Goal: Task Accomplishment & Management: Manage account settings

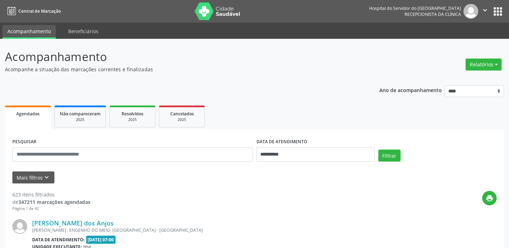
drag, startPoint x: 512, startPoint y: 28, endPoint x: 510, endPoint y: 7, distance: 20.9
click at [509, 7] on html "**********" at bounding box center [254, 124] width 509 height 248
click at [43, 177] on icon "keyboard_arrow_down" at bounding box center [47, 178] width 8 height 8
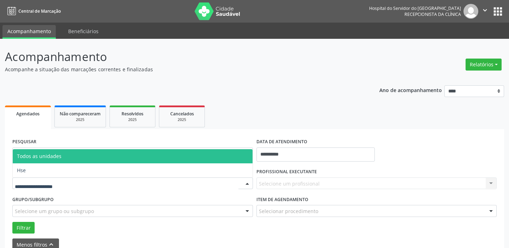
click at [245, 180] on div at bounding box center [247, 184] width 11 height 12
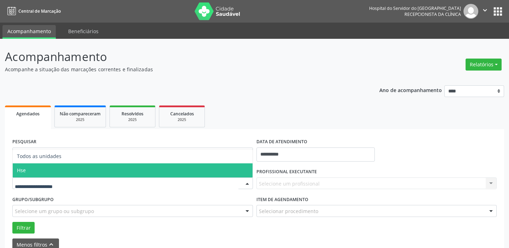
click at [218, 172] on span "Hse" at bounding box center [133, 171] width 240 height 14
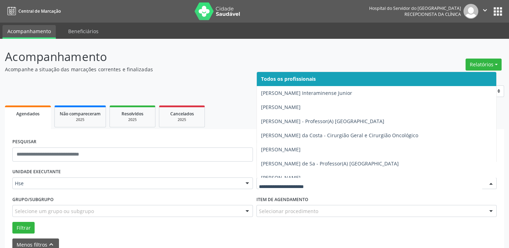
click at [493, 184] on div at bounding box center [491, 184] width 11 height 12
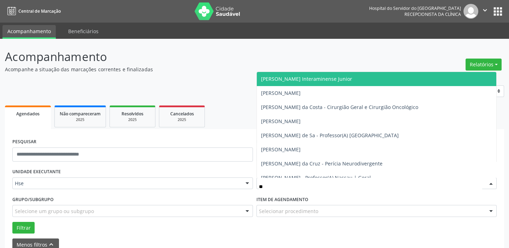
type input "***"
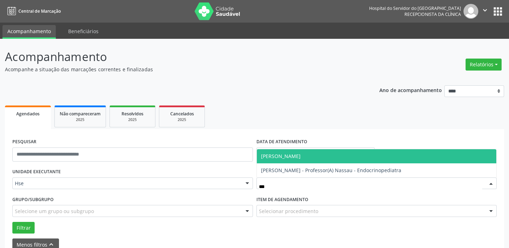
click at [301, 154] on span "[PERSON_NAME]" at bounding box center [281, 156] width 40 height 7
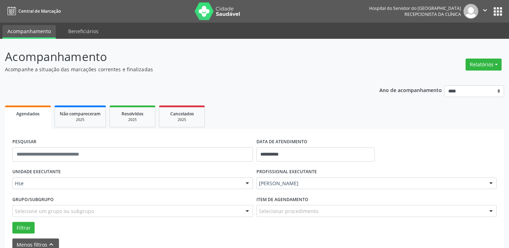
click at [491, 210] on div at bounding box center [491, 212] width 11 height 12
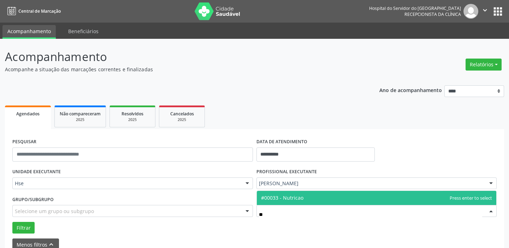
type input "***"
click at [291, 197] on span "#00033 - Nutricao" at bounding box center [282, 198] width 42 height 7
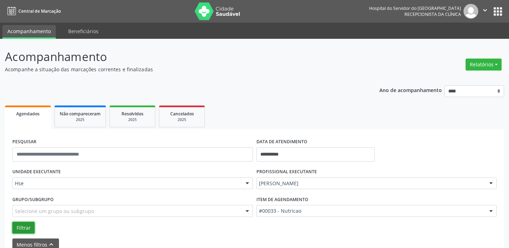
click at [22, 227] on button "Filtrar" at bounding box center [23, 228] width 22 height 12
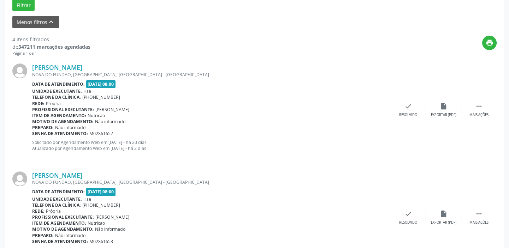
scroll to position [224, 0]
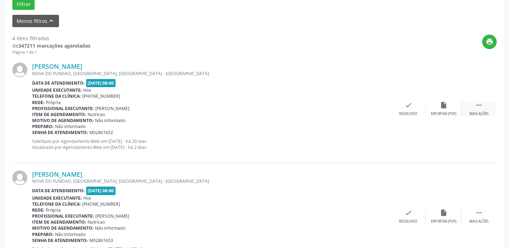
click at [485, 107] on div " Mais ações" at bounding box center [478, 108] width 35 height 15
click at [444, 108] on icon "alarm_off" at bounding box center [444, 105] width 8 height 8
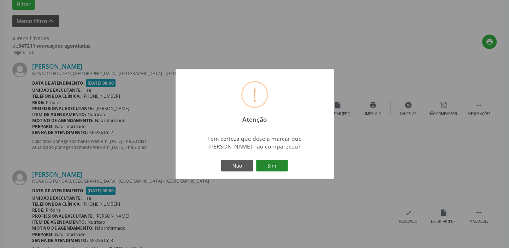
click at [277, 164] on button "Sim" at bounding box center [272, 166] width 32 height 12
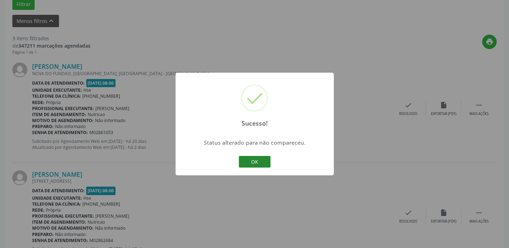
click at [258, 162] on button "OK" at bounding box center [255, 162] width 32 height 12
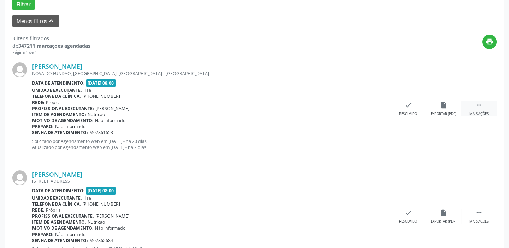
click at [480, 106] on icon "" at bounding box center [479, 105] width 8 height 8
click at [449, 109] on div "alarm_off Não compareceu" at bounding box center [443, 108] width 35 height 15
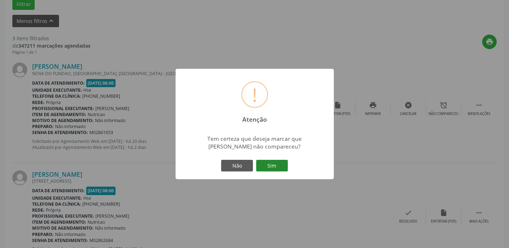
click at [277, 165] on button "Sim" at bounding box center [272, 166] width 32 height 12
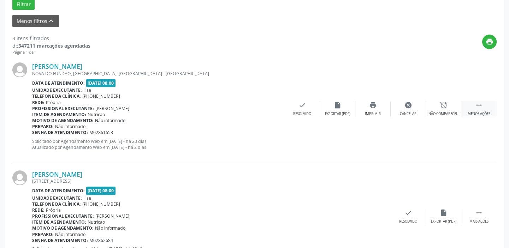
scroll to position [60, 0]
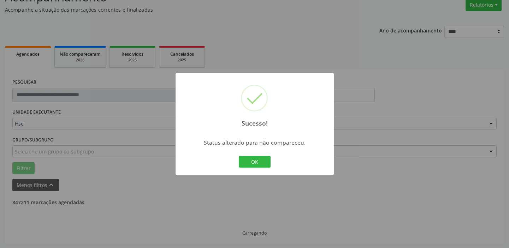
click at [477, 108] on div "Sucesso! × Status alterado para não compareceu. OK Cancel" at bounding box center [254, 124] width 509 height 248
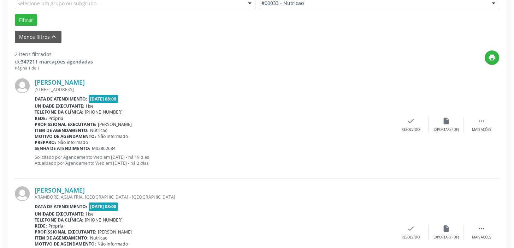
scroll to position [210, 0]
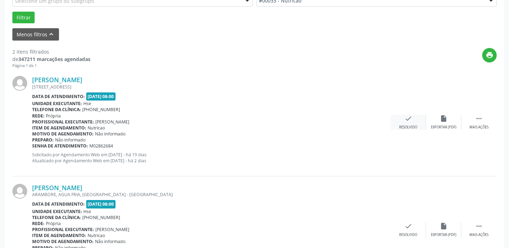
click at [413, 117] on div "check Resolvido" at bounding box center [408, 122] width 35 height 15
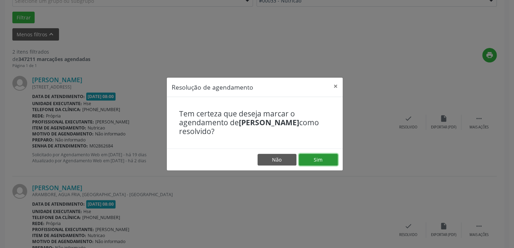
click at [326, 156] on button "Sim" at bounding box center [318, 160] width 39 height 12
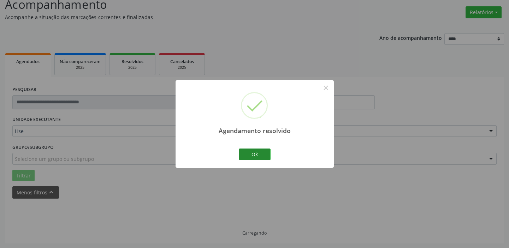
scroll to position [60, 0]
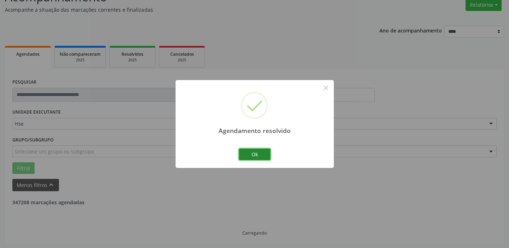
click at [259, 152] on button "Ok" at bounding box center [255, 155] width 32 height 12
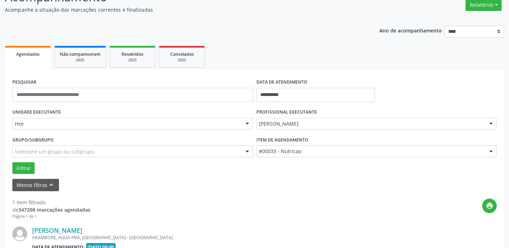
scroll to position [150, 0]
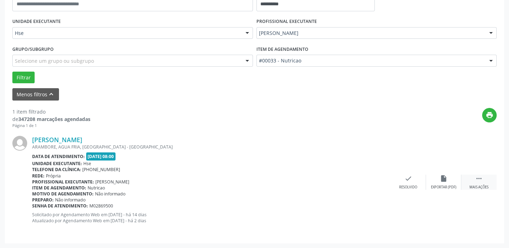
click at [480, 180] on icon "" at bounding box center [479, 179] width 8 height 8
click at [449, 181] on div "alarm_off Não compareceu" at bounding box center [443, 182] width 35 height 15
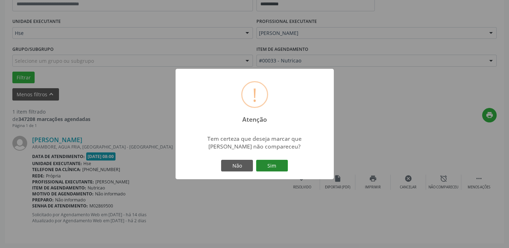
click at [274, 163] on button "Sim" at bounding box center [272, 166] width 32 height 12
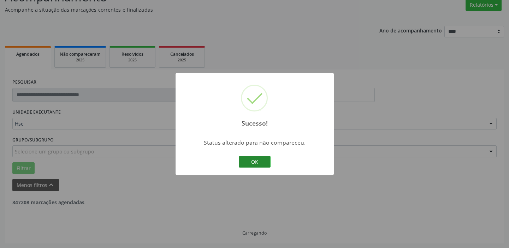
scroll to position [37, 0]
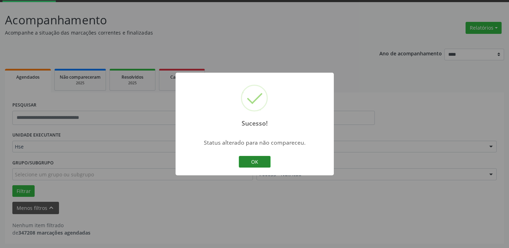
click at [257, 160] on button "OK" at bounding box center [255, 162] width 32 height 12
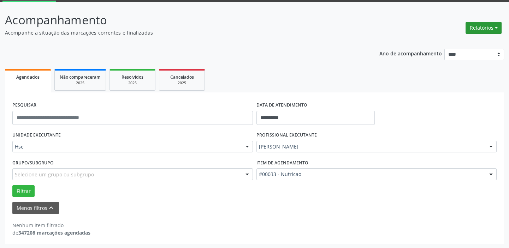
click at [466, 32] on button "Relatórios" at bounding box center [483, 28] width 36 height 12
click at [438, 41] on link "Agendamentos" at bounding box center [464, 43] width 76 height 10
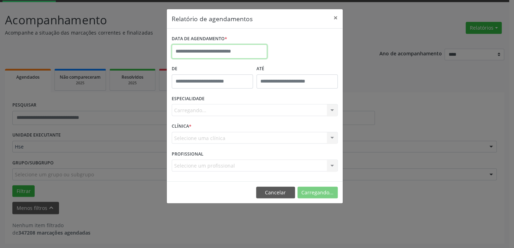
click at [195, 53] on input "text" at bounding box center [219, 52] width 95 height 14
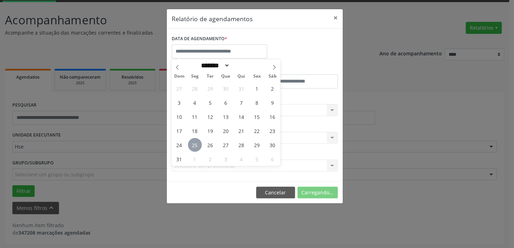
click at [200, 143] on span "25" at bounding box center [195, 145] width 14 height 14
type input "**********"
click at [200, 143] on span "25" at bounding box center [195, 145] width 14 height 14
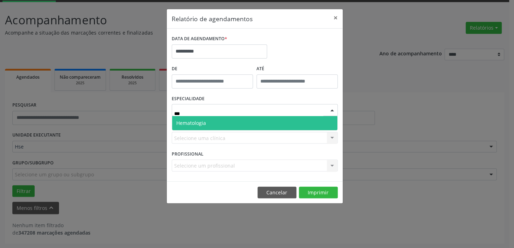
type input "****"
click at [241, 49] on input "**********" at bounding box center [219, 52] width 95 height 14
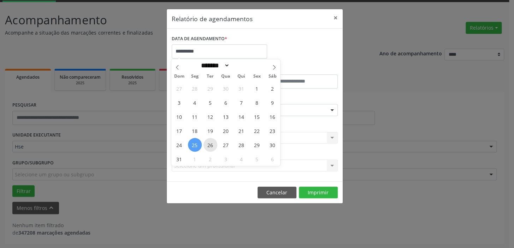
click at [212, 142] on span "26" at bounding box center [210, 145] width 14 height 14
type input "**********"
click at [212, 142] on span "26" at bounding box center [210, 145] width 14 height 14
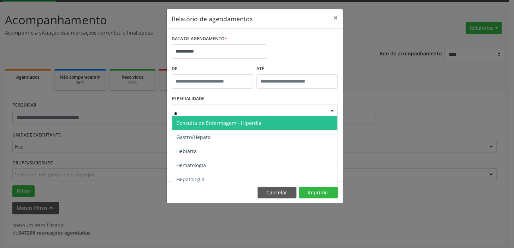
type input "**"
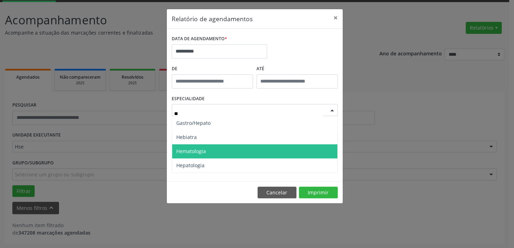
click at [194, 156] on span "Hematologia" at bounding box center [254, 151] width 165 height 14
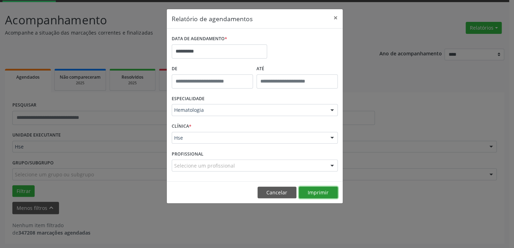
click at [314, 197] on button "Imprimir" at bounding box center [318, 193] width 39 height 12
click at [339, 12] on button "×" at bounding box center [335, 17] width 14 height 17
